Goal: Task Accomplishment & Management: Manage account settings

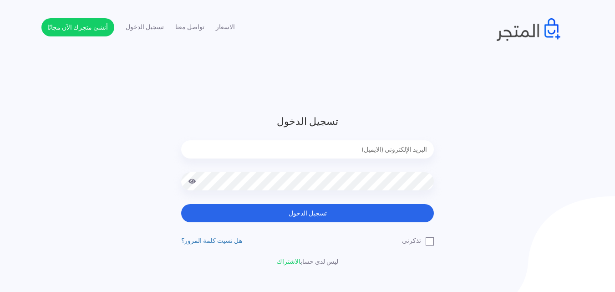
drag, startPoint x: 0, startPoint y: 0, endPoint x: 359, endPoint y: 145, distance: 387.2
click at [359, 145] on input "email" at bounding box center [307, 149] width 253 height 18
type input "[EMAIL_ADDRESS][DOMAIN_NAME]"
click at [181, 204] on button "تسجيل الدخول" at bounding box center [307, 213] width 253 height 18
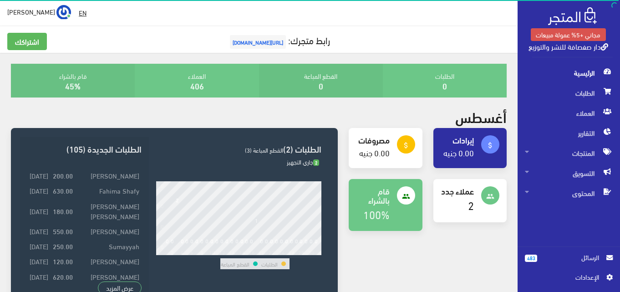
click at [572, 256] on span "الرسائل" at bounding box center [572, 257] width 55 height 10
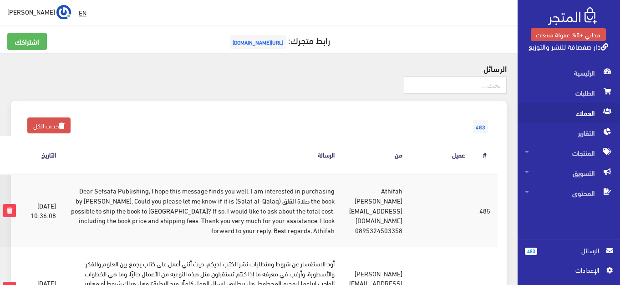
click at [594, 119] on span "العملاء" at bounding box center [569, 113] width 88 height 20
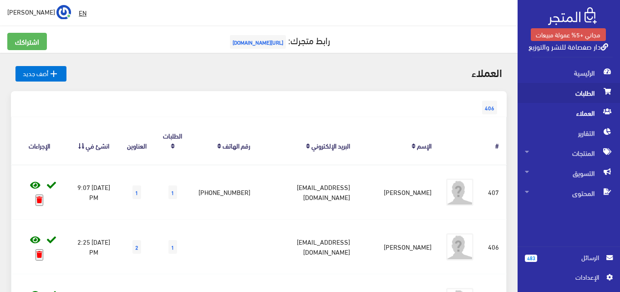
click at [579, 99] on span "الطلبات" at bounding box center [569, 93] width 88 height 20
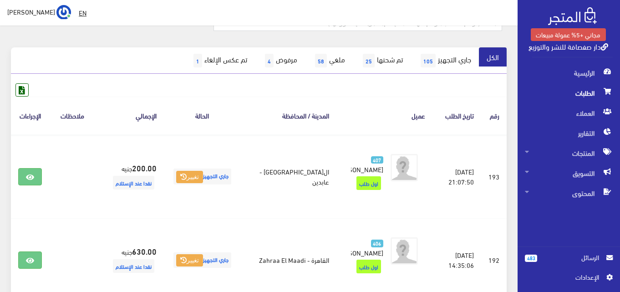
scroll to position [91, 0]
